Goal: Transaction & Acquisition: Purchase product/service

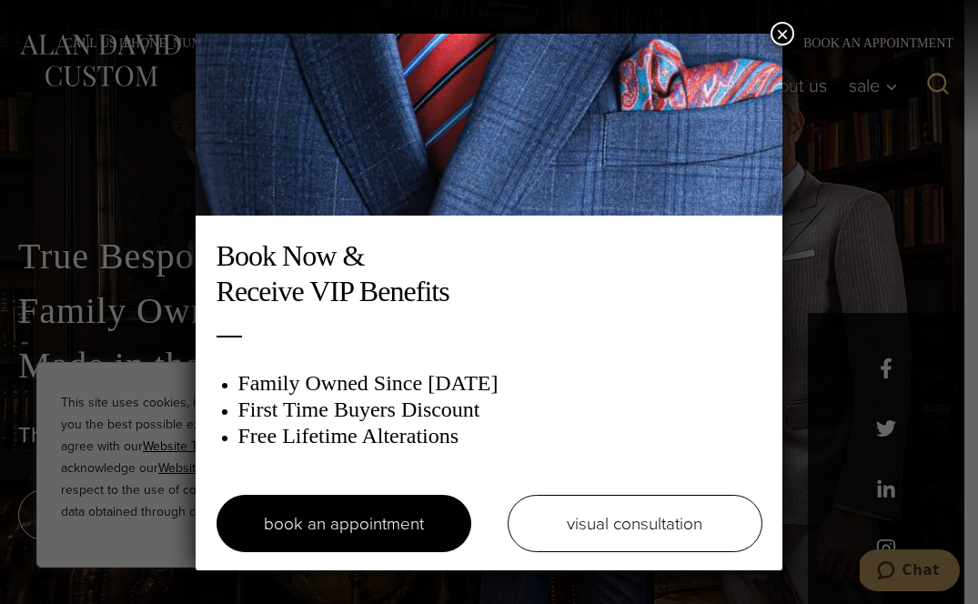
click at [783, 28] on button "×" at bounding box center [783, 34] width 24 height 24
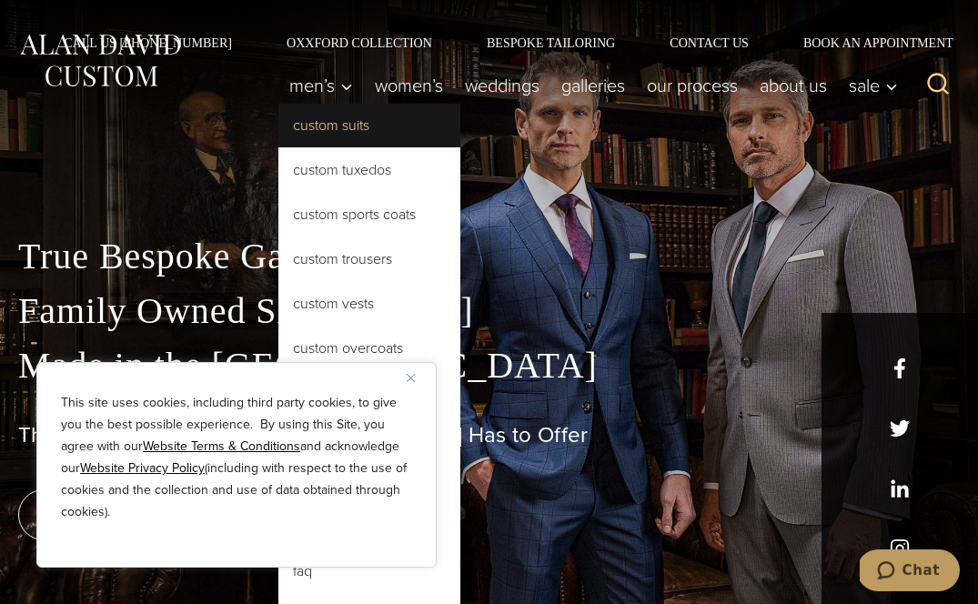
click at [349, 129] on link "Custom Suits" at bounding box center [369, 126] width 182 height 44
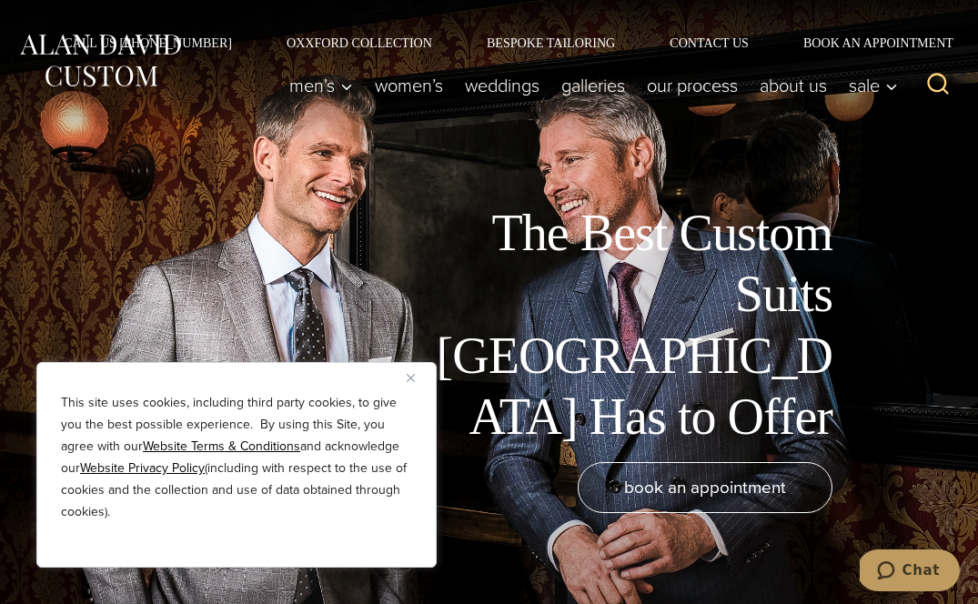
scroll to position [416, 0]
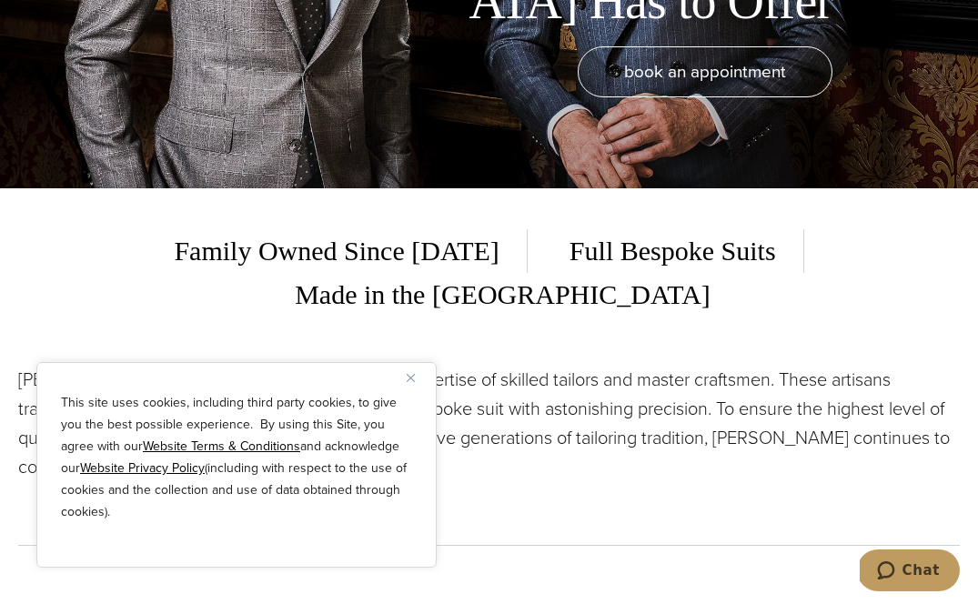
click at [411, 387] on div "This site uses cookies, including third party cookies, to give you the best pos…" at bounding box center [236, 465] width 400 height 206
click at [410, 382] on button "Close" at bounding box center [418, 378] width 22 height 22
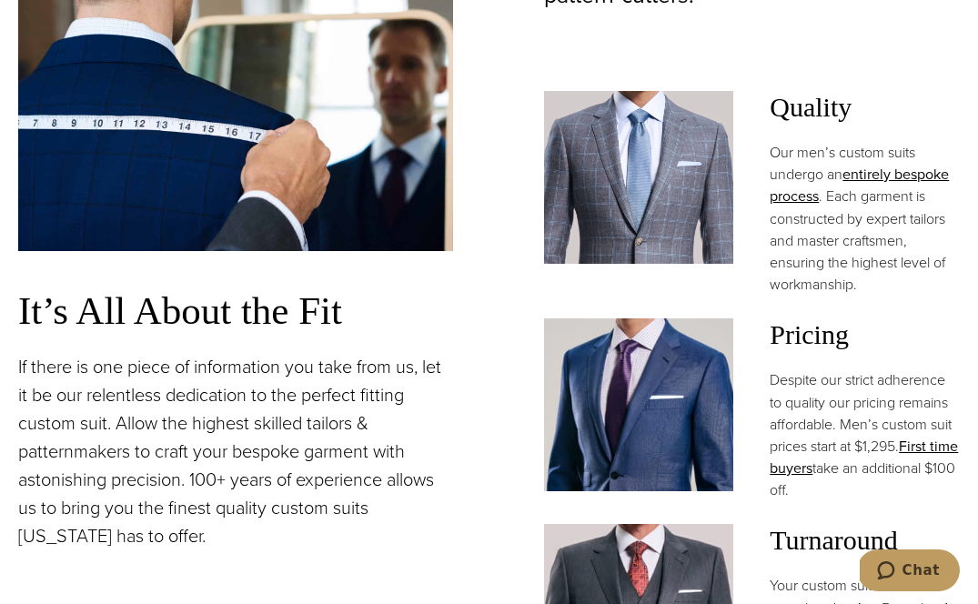
scroll to position [1240, 0]
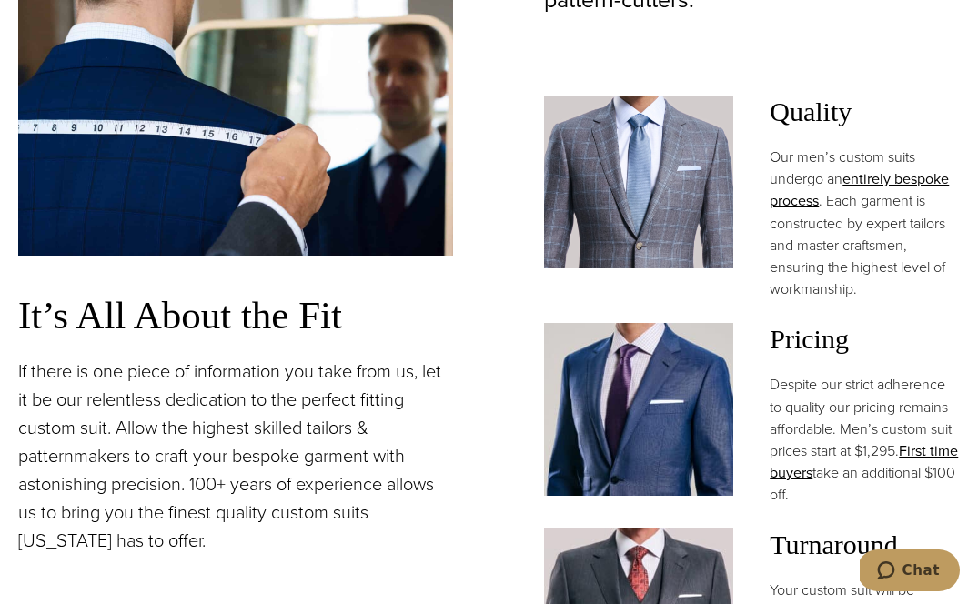
click at [631, 154] on img at bounding box center [639, 182] width 190 height 173
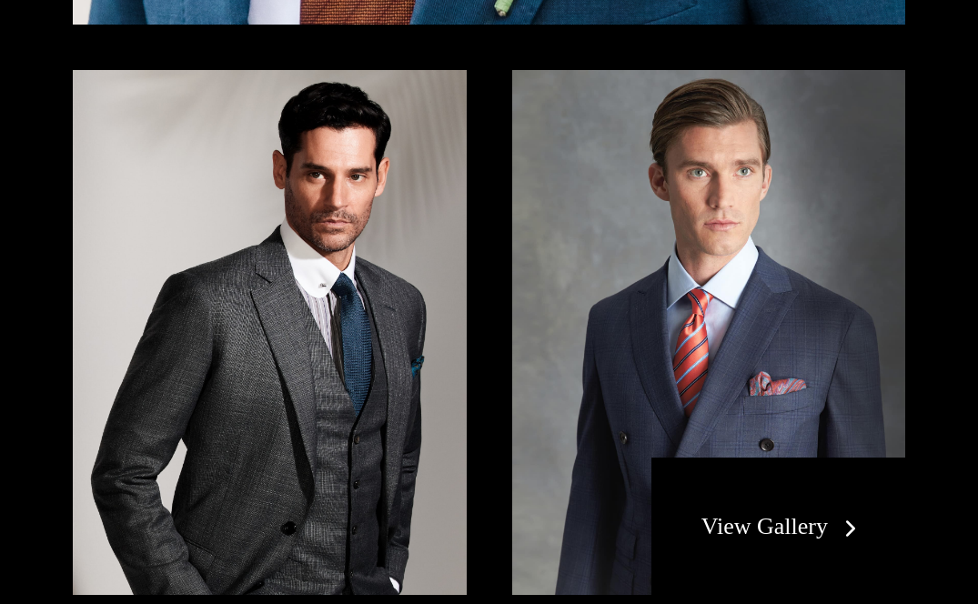
scroll to position [0, 0]
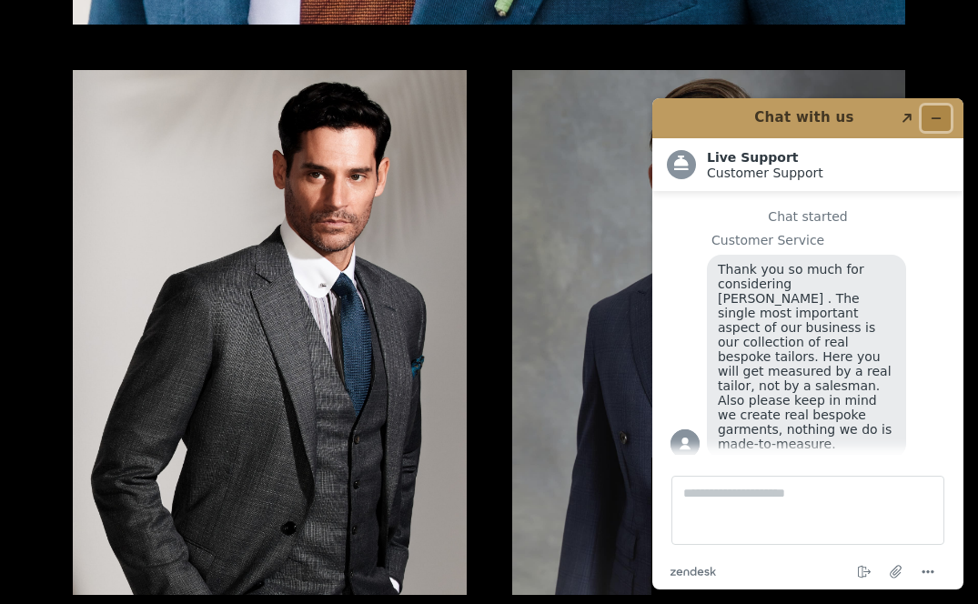
click at [936, 118] on icon "Minimize widget" at bounding box center [937, 118] width 8 height 0
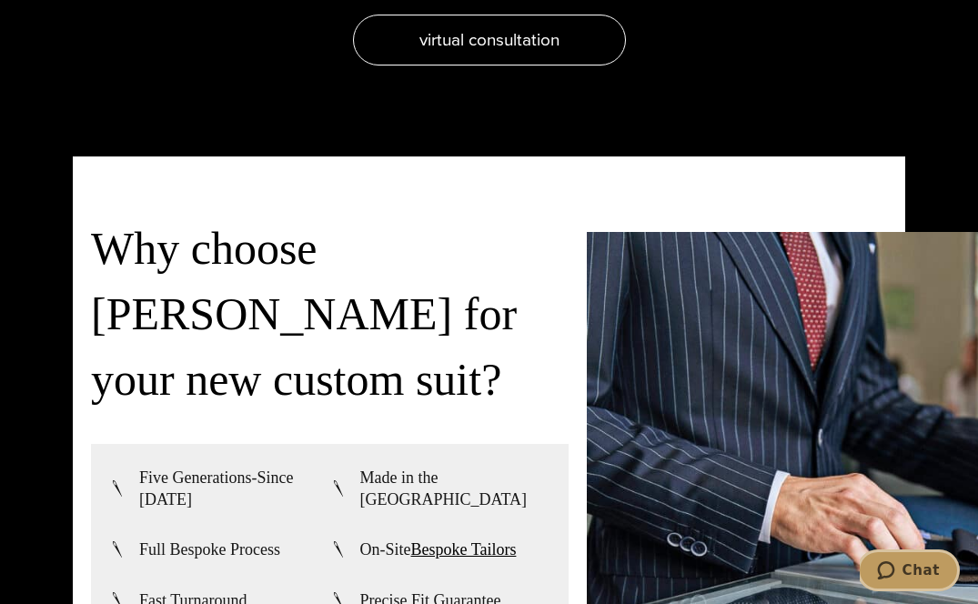
scroll to position [3504, 0]
